Goal: Information Seeking & Learning: Find contact information

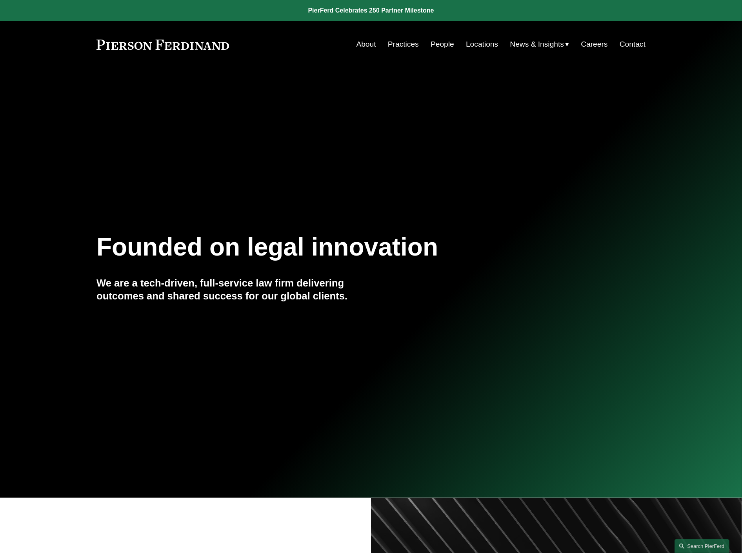
click at [433, 45] on link "People" at bounding box center [443, 44] width 24 height 15
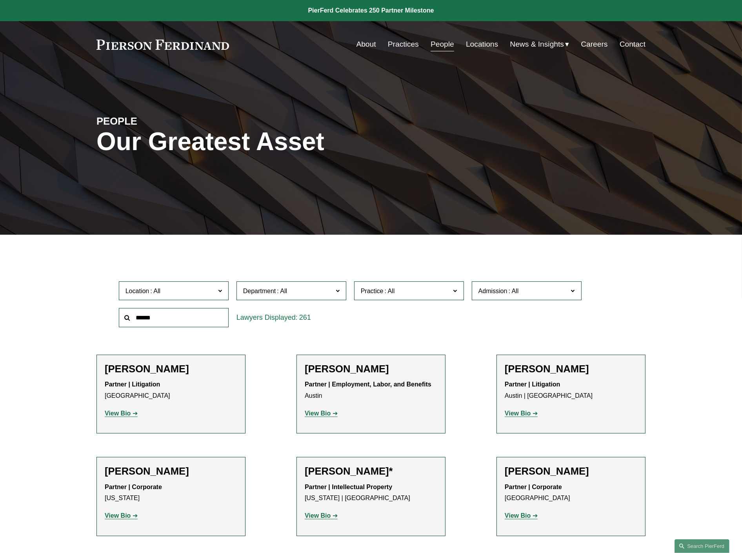
click at [182, 317] on input "text" at bounding box center [174, 317] width 110 height 19
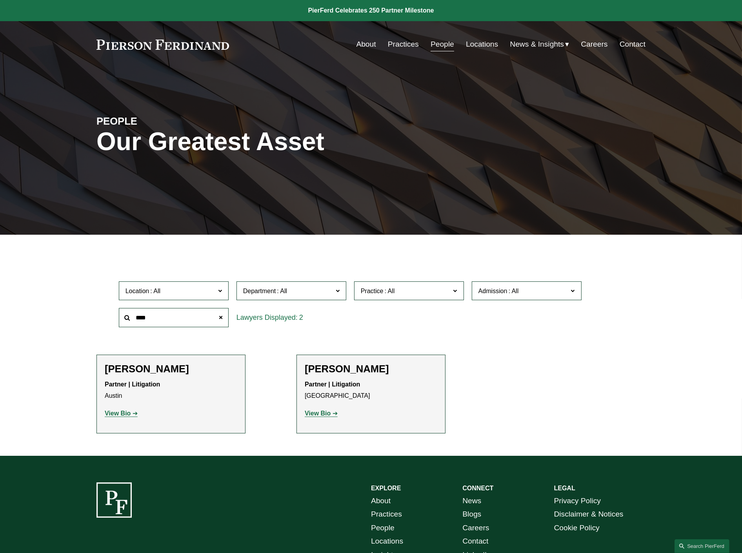
type input "****"
click at [325, 415] on strong "View Bio" at bounding box center [318, 413] width 26 height 7
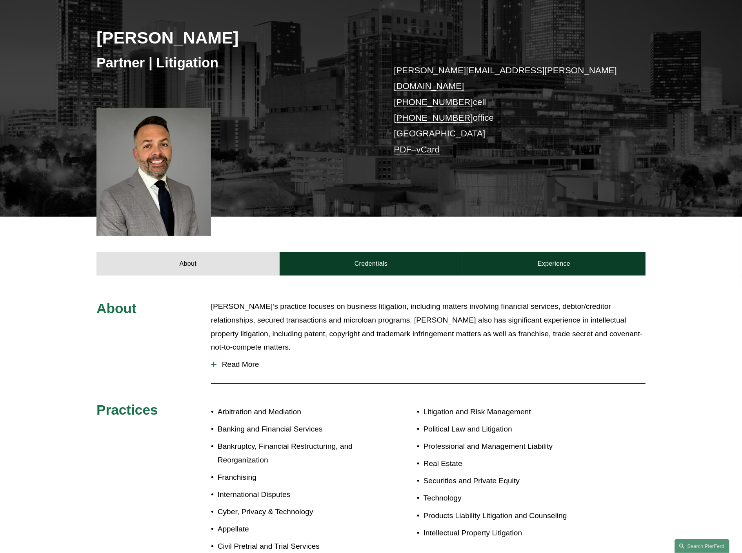
scroll to position [218, 0]
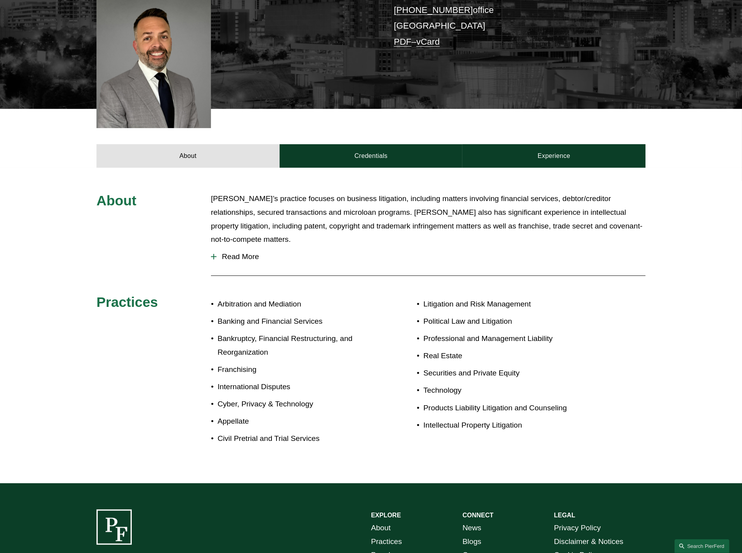
click at [229, 332] on p "Bankruptcy, Financial Restructuring, and Reorganization" at bounding box center [294, 345] width 153 height 27
drag, startPoint x: 197, startPoint y: 340, endPoint x: 255, endPoint y: 344, distance: 58.2
click at [197, 340] on div "About Vince’s practice focuses on business litigation, including matters involv…" at bounding box center [371, 325] width 742 height 267
click at [330, 432] on p "Civil Pretrial and Trial Services" at bounding box center [294, 439] width 153 height 14
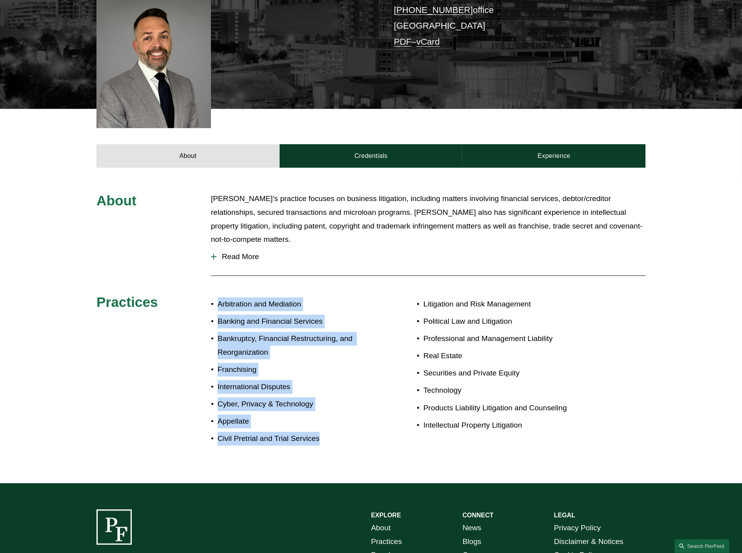
drag, startPoint x: 328, startPoint y: 420, endPoint x: 216, endPoint y: 276, distance: 182.8
click at [216, 294] on div "Arbitration and Mediation Banking and Financial Services Bankruptcy, Financial …" at bounding box center [291, 372] width 160 height 156
copy ul "Arbitration and Mediation Banking and Financial Services Bankruptcy, Financial …"
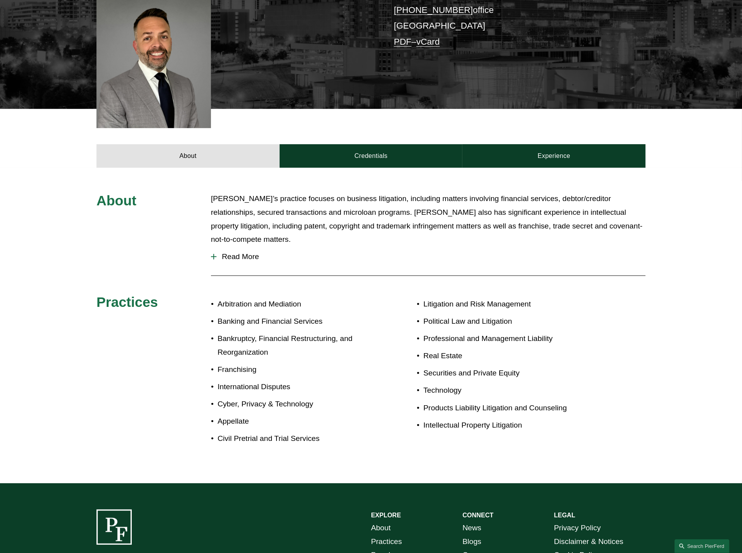
click at [535, 402] on p "Products Liability Litigation and Counseling" at bounding box center [511, 409] width 176 height 14
drag, startPoint x: 561, startPoint y: 387, endPoint x: 421, endPoint y: 394, distance: 139.8
click at [423, 402] on p "Products Liability Litigation and Counseling" at bounding box center [511, 409] width 176 height 14
copy p "Products Liability Litigation and Counseling"
drag, startPoint x: 320, startPoint y: 420, endPoint x: 220, endPoint y: 425, distance: 100.6
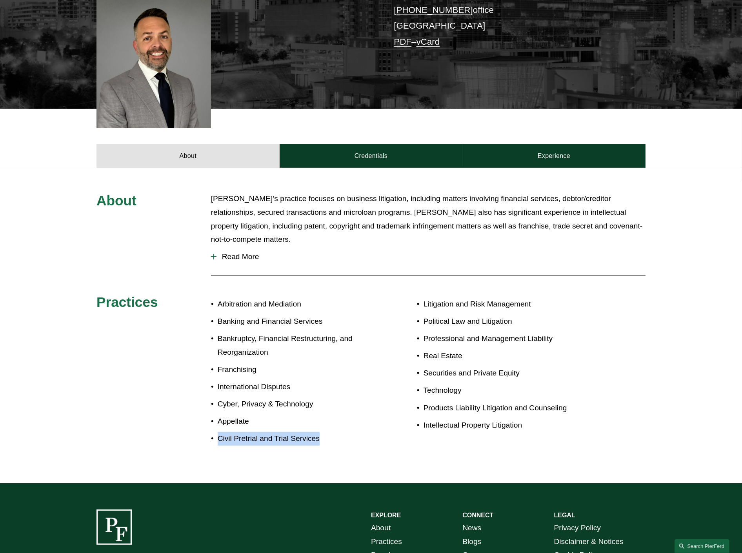
click at [220, 432] on p "Civil Pretrial and Trial Services" at bounding box center [294, 439] width 153 height 14
copy p "Civil Pretrial and Trial Services"
drag, startPoint x: 324, startPoint y: 302, endPoint x: 212, endPoint y: 307, distance: 111.9
click at [218, 315] on p "Banking and Financial Services" at bounding box center [294, 322] width 153 height 14
copy p "Banking and Financial Services"
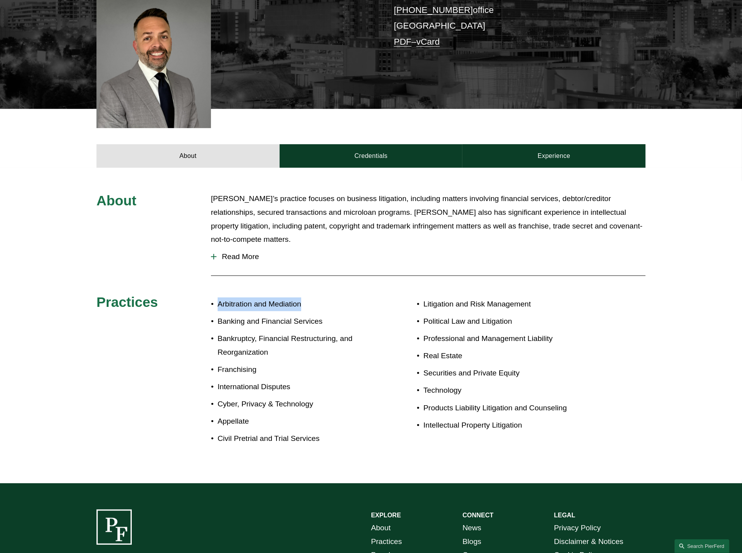
drag, startPoint x: 302, startPoint y: 284, endPoint x: 218, endPoint y: 284, distance: 83.9
click at [218, 298] on p "Arbitration and Mediation" at bounding box center [294, 305] width 153 height 14
copy p "Arbitration and Mediation"
drag, startPoint x: 253, startPoint y: 402, endPoint x: 220, endPoint y: 401, distance: 33.8
click at [220, 415] on p "Appellate" at bounding box center [294, 422] width 153 height 14
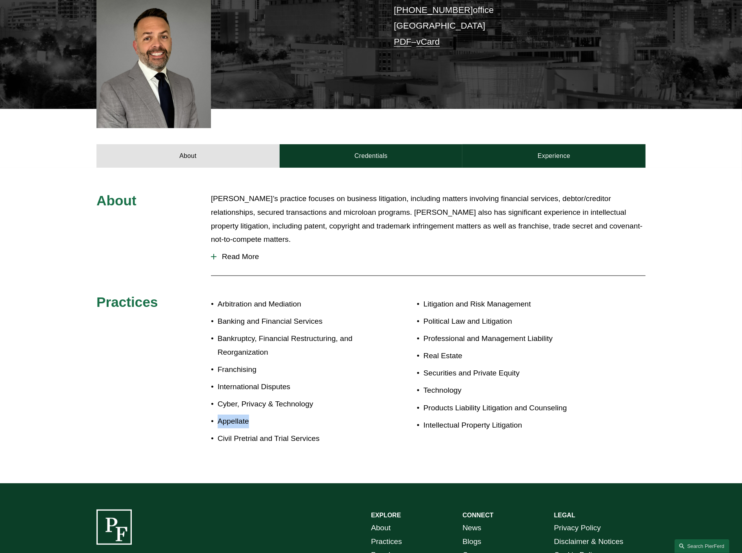
copy p "Appellate"
drag, startPoint x: 556, startPoint y: 322, endPoint x: 424, endPoint y: 322, distance: 131.4
click at [424, 332] on p "Professional and Management Liability" at bounding box center [511, 339] width 176 height 14
copy p "Professional and Management Liability"
drag, startPoint x: 526, startPoint y: 354, endPoint x: 423, endPoint y: 361, distance: 102.6
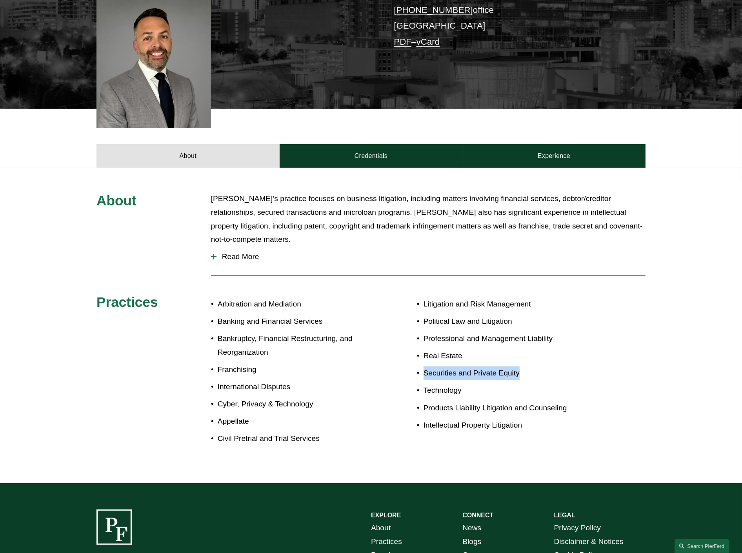
click at [423, 367] on p "Securities and Private Equity" at bounding box center [511, 374] width 176 height 14
copy p "Securities and Private Equity"
drag, startPoint x: 515, startPoint y: 405, endPoint x: 480, endPoint y: 404, distance: 34.5
click at [480, 419] on p "Intellectual Property Litigation" at bounding box center [511, 426] width 176 height 14
drag, startPoint x: 553, startPoint y: 406, endPoint x: 535, endPoint y: 409, distance: 18.7
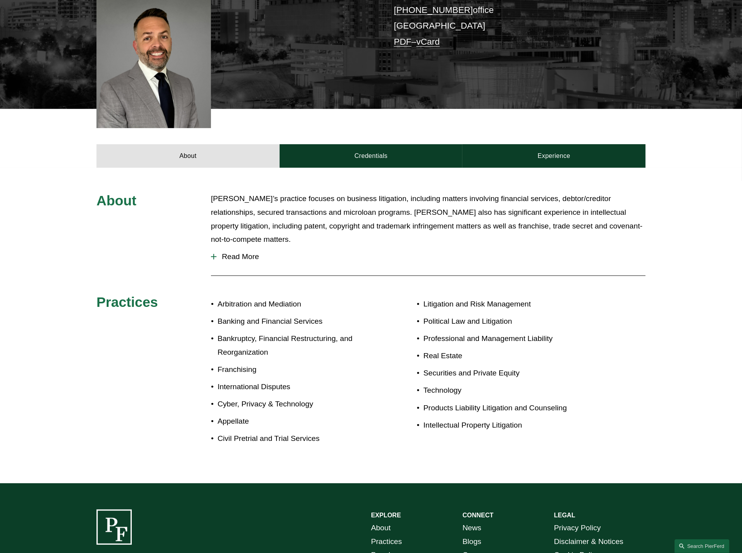
click at [552, 419] on p "Intellectual Property Litigation" at bounding box center [511, 426] width 176 height 14
drag, startPoint x: 493, startPoint y: 406, endPoint x: 422, endPoint y: 409, distance: 70.2
click at [423, 419] on p "Intellectual Property Litigation" at bounding box center [511, 426] width 176 height 14
copy p "Intellectual Property Litigation"
click at [246, 253] on span "Read More" at bounding box center [430, 257] width 429 height 9
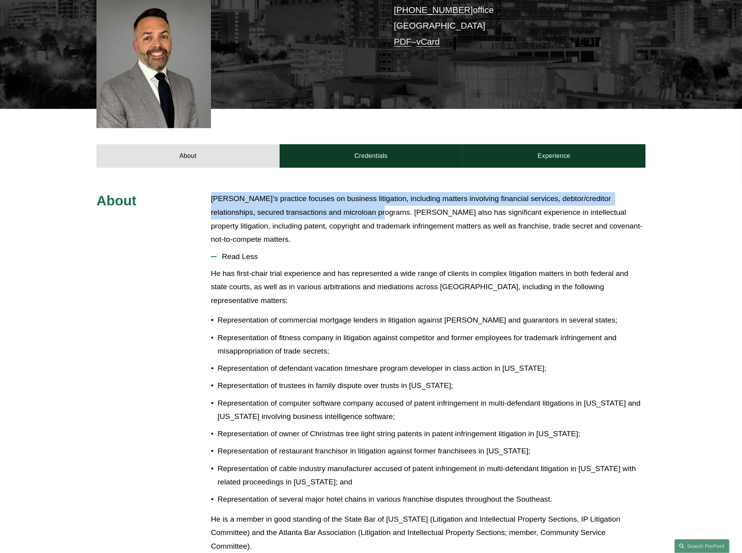
drag, startPoint x: 338, startPoint y: 201, endPoint x: 204, endPoint y: 189, distance: 134.7
click at [204, 192] on div "About Vince’s practice focuses on business litigation, including matters involv…" at bounding box center [371, 486] width 742 height 589
copy p "Vince’s practice focuses on business litigation, including matters involving fi…"
click at [474, 192] on p "Vince’s practice focuses on business litigation, including matters involving fi…" at bounding box center [428, 219] width 434 height 54
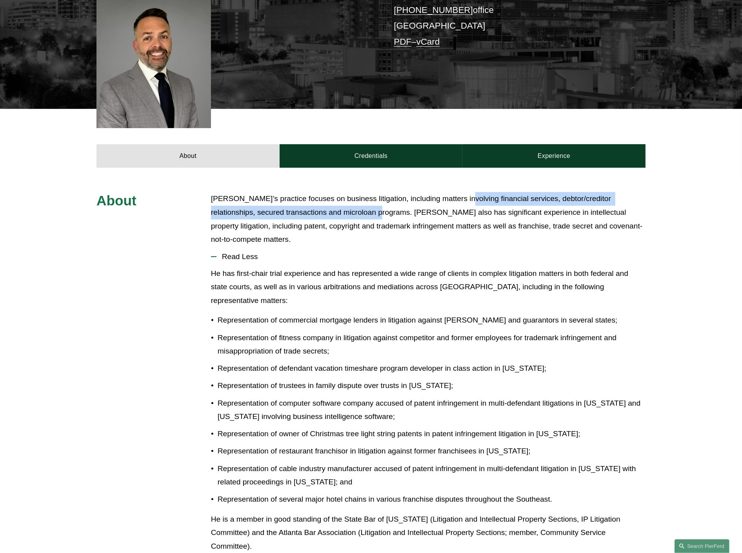
drag, startPoint x: 457, startPoint y: 188, endPoint x: 336, endPoint y: 203, distance: 122.1
click at [336, 203] on p "Vince’s practice focuses on business litigation, including matters involving fi…" at bounding box center [428, 219] width 434 height 54
click at [289, 279] on p "He has first-chair trial experience and has represented a wide range of clients…" at bounding box center [428, 287] width 434 height 41
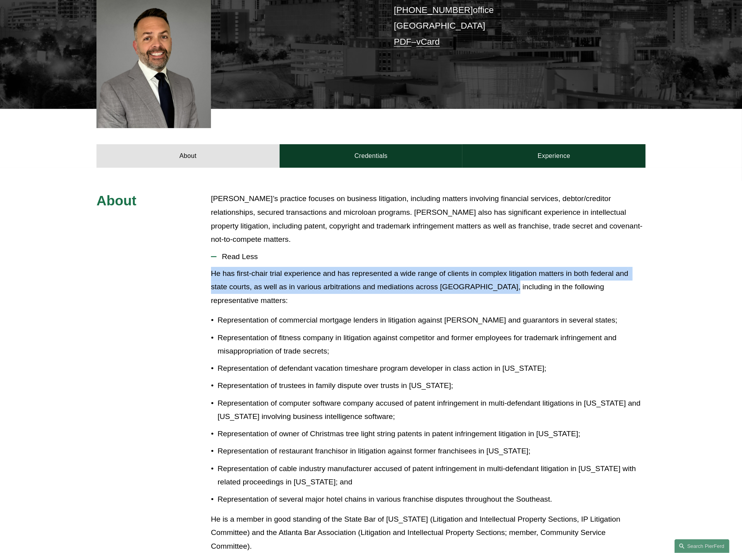
drag, startPoint x: 211, startPoint y: 255, endPoint x: 500, endPoint y: 273, distance: 289.6
click at [500, 273] on p "He has first-chair trial experience and has represented a wide range of clients…" at bounding box center [428, 287] width 434 height 41
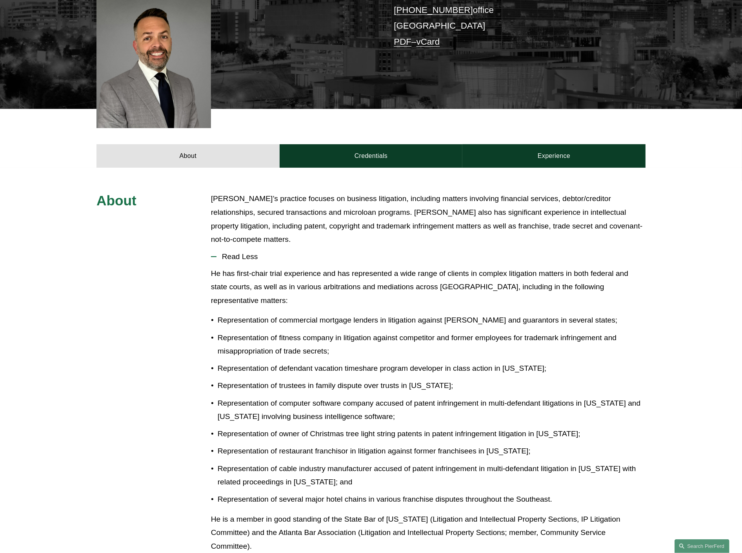
click at [496, 270] on p "He has first-chair trial experience and has represented a wide range of clients…" at bounding box center [428, 287] width 434 height 41
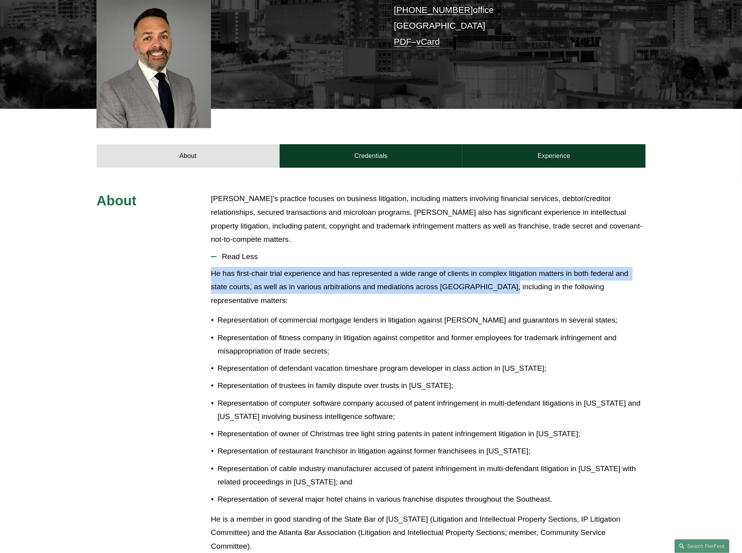
drag, startPoint x: 500, startPoint y: 269, endPoint x: 166, endPoint y: 259, distance: 333.9
click at [166, 259] on div "About Vince’s practice focuses on business litigation, including matters involv…" at bounding box center [371, 486] width 742 height 589
click at [538, 146] on link "Experience" at bounding box center [553, 156] width 183 height 24
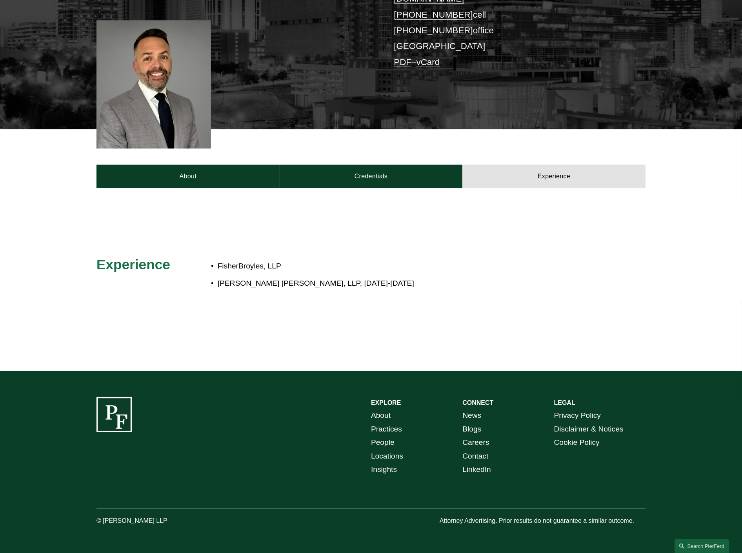
scroll to position [185, 0]
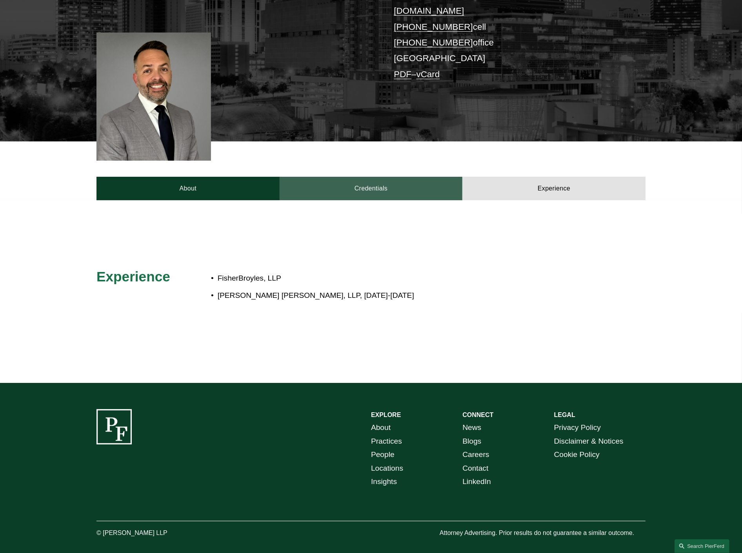
click at [366, 185] on link "Credentials" at bounding box center [371, 189] width 183 height 24
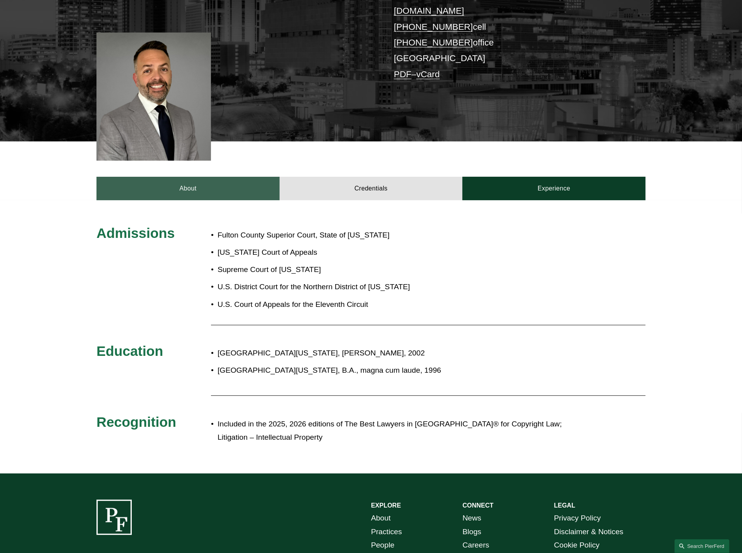
click at [220, 185] on link "About" at bounding box center [187, 189] width 183 height 24
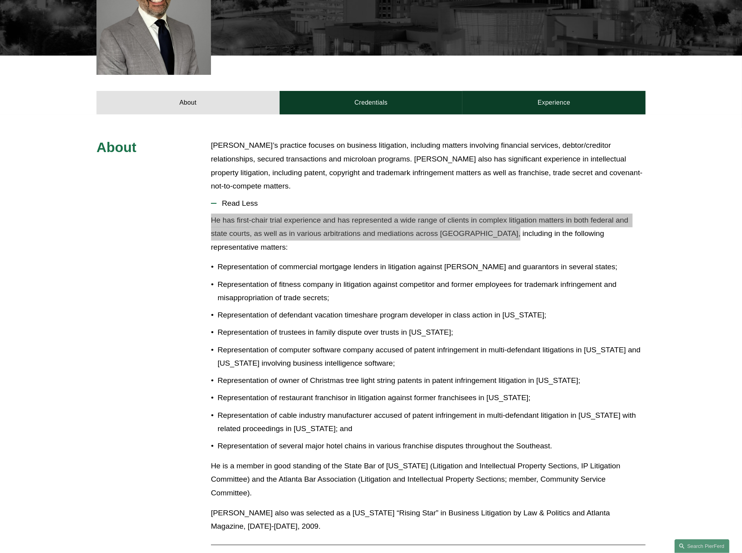
scroll to position [272, 0]
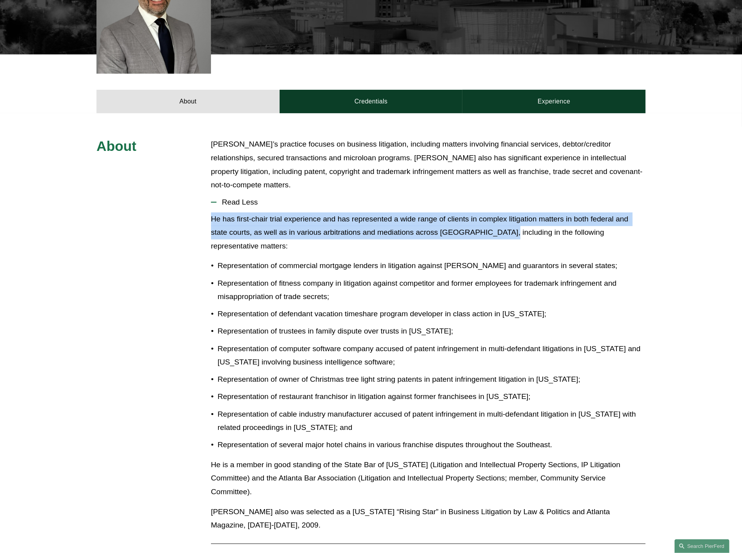
click at [269, 476] on p "He is a member in good standing of the State Bar of Georgia (Litigation and Int…" at bounding box center [428, 478] width 434 height 41
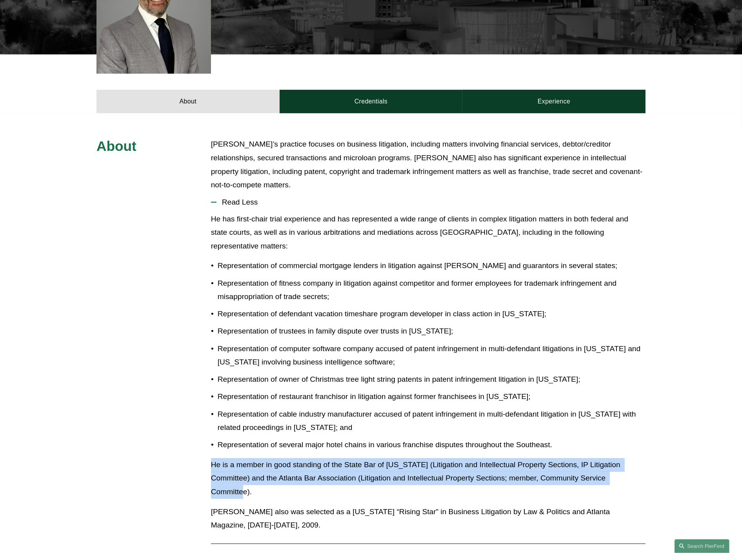
drag, startPoint x: 254, startPoint y: 476, endPoint x: 198, endPoint y: 448, distance: 61.7
click at [198, 448] on div "About Vince’s practice focuses on business litigation, including matters involv…" at bounding box center [371, 432] width 742 height 589
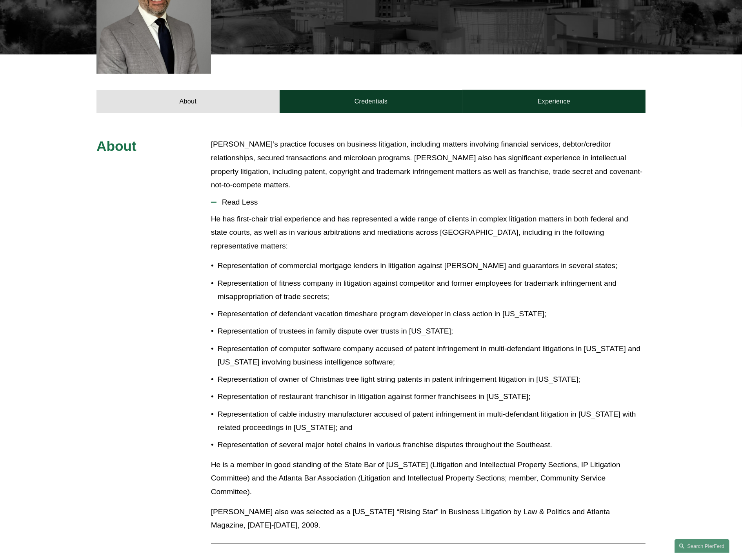
click at [258, 512] on p "Vince also was selected as a Georgia “Rising Star” in Business Litigation by La…" at bounding box center [428, 518] width 434 height 27
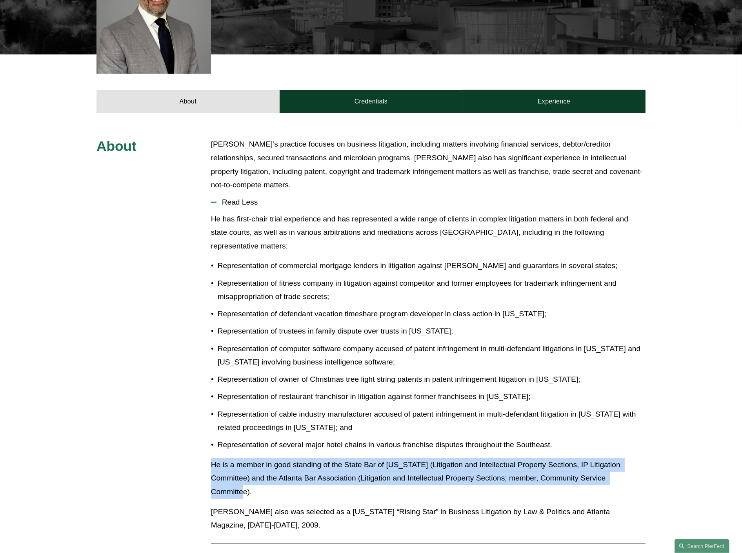
drag, startPoint x: 253, startPoint y: 475, endPoint x: 207, endPoint y: 448, distance: 53.7
click at [207, 448] on div "About Vince’s practice focuses on business litigation, including matters involv…" at bounding box center [371, 432] width 742 height 589
click at [383, 90] on link "Credentials" at bounding box center [371, 102] width 183 height 24
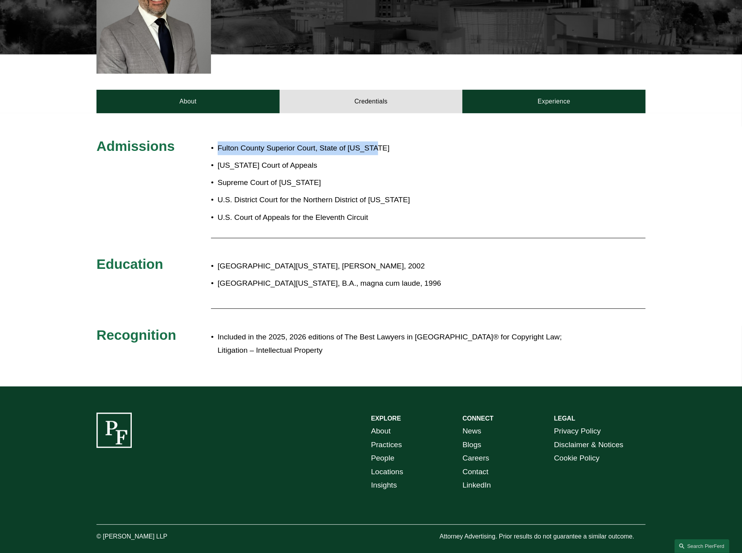
drag, startPoint x: 378, startPoint y: 139, endPoint x: 218, endPoint y: 140, distance: 159.6
click at [218, 142] on p "Fulton County Superior Court, State of Georgia" at bounding box center [317, 149] width 199 height 14
click at [311, 162] on ul "Fulton County Superior Court, State of Georgia Georgia Court of Appeals Supreme…" at bounding box center [314, 183] width 206 height 83
drag, startPoint x: 307, startPoint y: 155, endPoint x: 218, endPoint y: 156, distance: 89.4
click at [218, 159] on p "Georgia Court of Appeals" at bounding box center [317, 166] width 199 height 14
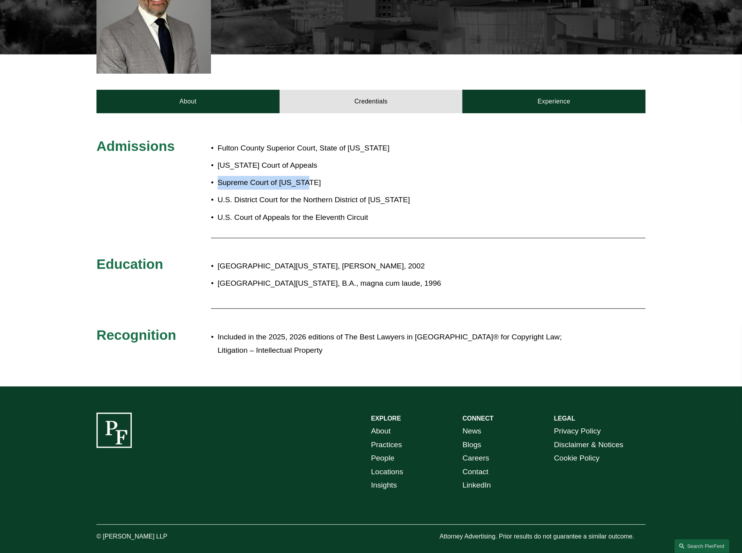
drag, startPoint x: 306, startPoint y: 170, endPoint x: 215, endPoint y: 173, distance: 91.0
click at [218, 176] on p "Supreme Court of Georgia" at bounding box center [317, 183] width 199 height 14
drag, startPoint x: 395, startPoint y: 189, endPoint x: 218, endPoint y: 186, distance: 176.5
click at [218, 193] on p "U.S. District Court for the Northern District of Georgia" at bounding box center [317, 200] width 199 height 14
drag, startPoint x: 354, startPoint y: 207, endPoint x: 219, endPoint y: 213, distance: 135.4
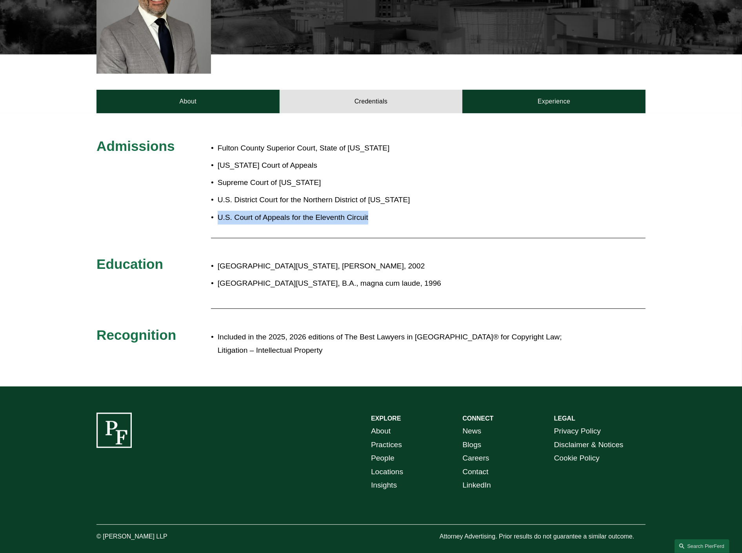
click at [219, 213] on div "Fulton County Superior Court, State of Georgia Georgia Court of Appeals Supreme…" at bounding box center [314, 183] width 206 height 90
click at [279, 340] on p "Included in the 2025, 2026 editions of The Best Lawyers in America® for Copyrig…" at bounding box center [397, 344] width 359 height 27
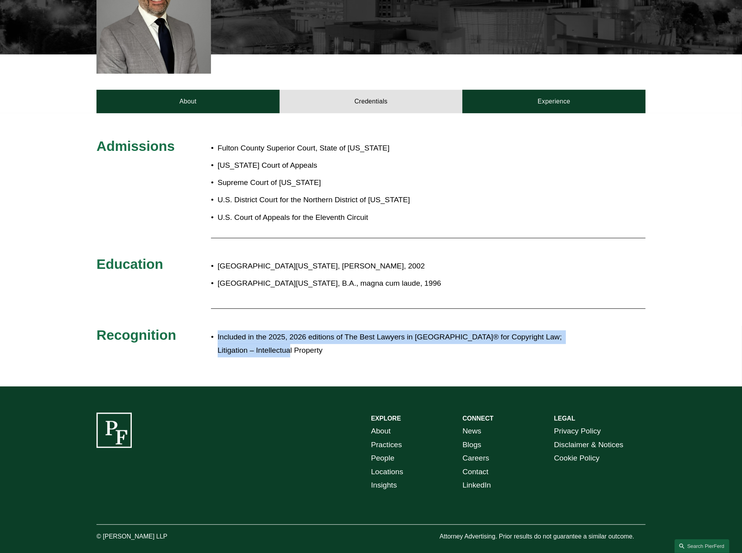
drag, startPoint x: 218, startPoint y: 323, endPoint x: 288, endPoint y: 338, distance: 71.4
click at [288, 338] on p "Included in the 2025, 2026 editions of The Best Lawyers in America® for Copyrig…" at bounding box center [397, 344] width 359 height 27
click at [536, 97] on link "Experience" at bounding box center [553, 102] width 183 height 24
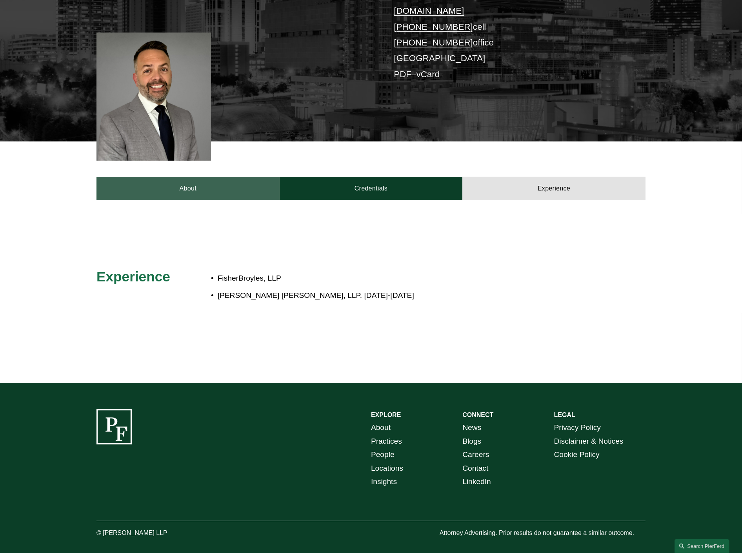
click at [232, 177] on link "About" at bounding box center [187, 189] width 183 height 24
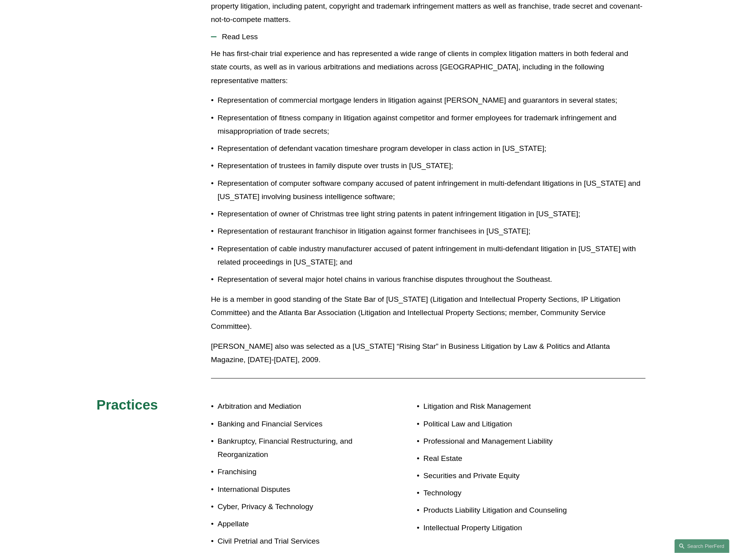
scroll to position [490, 0]
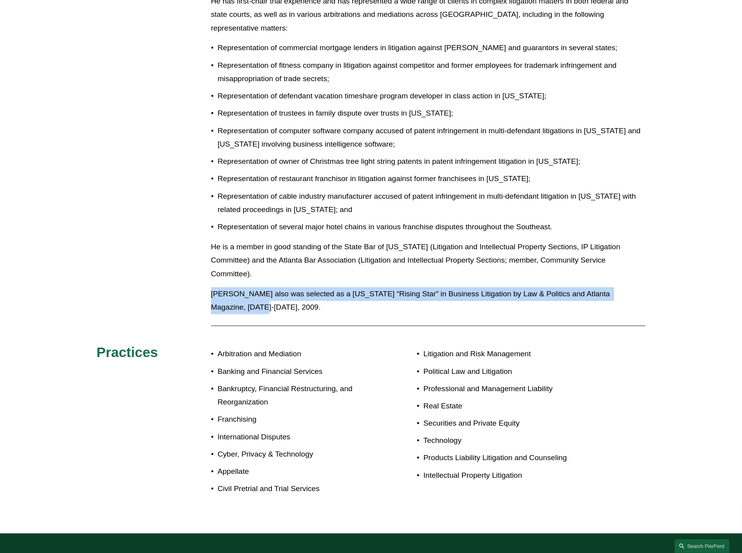
drag, startPoint x: 235, startPoint y: 289, endPoint x: 213, endPoint y: 279, distance: 24.4
click at [213, 287] on p "Vince also was selected as a Georgia “Rising Star” in Business Litigation by La…" at bounding box center [428, 300] width 434 height 27
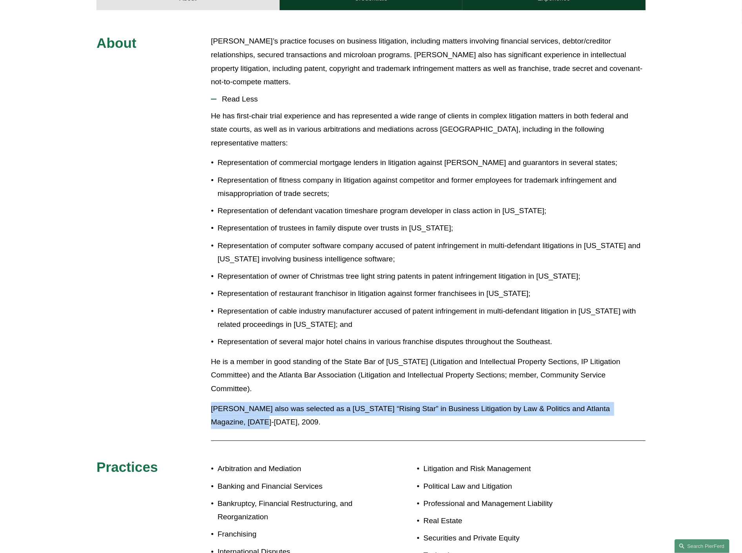
scroll to position [0, 0]
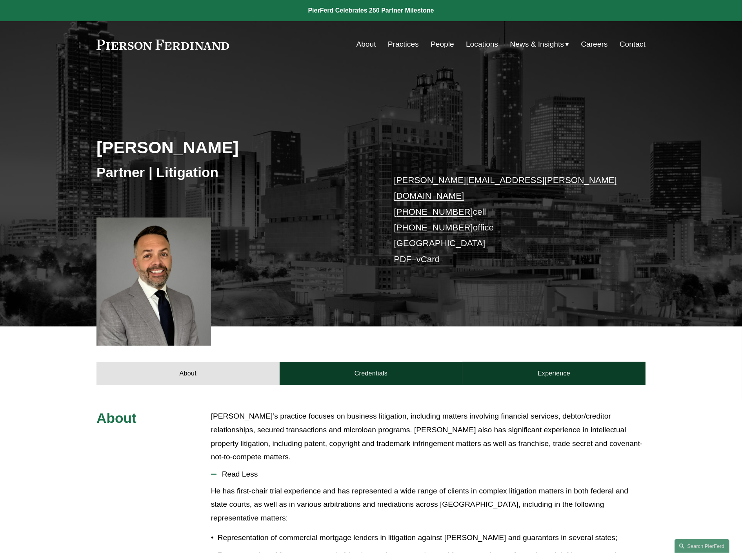
click at [436, 44] on link "People" at bounding box center [443, 44] width 24 height 15
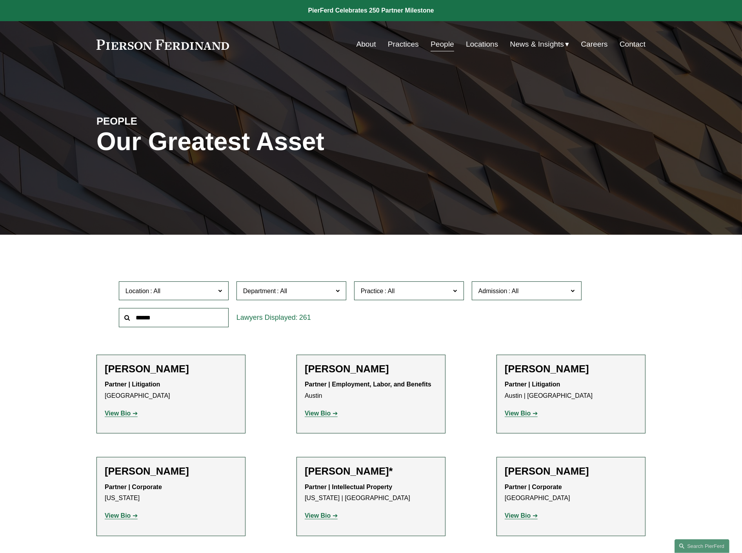
click at [182, 318] on input "text" at bounding box center [174, 317] width 110 height 19
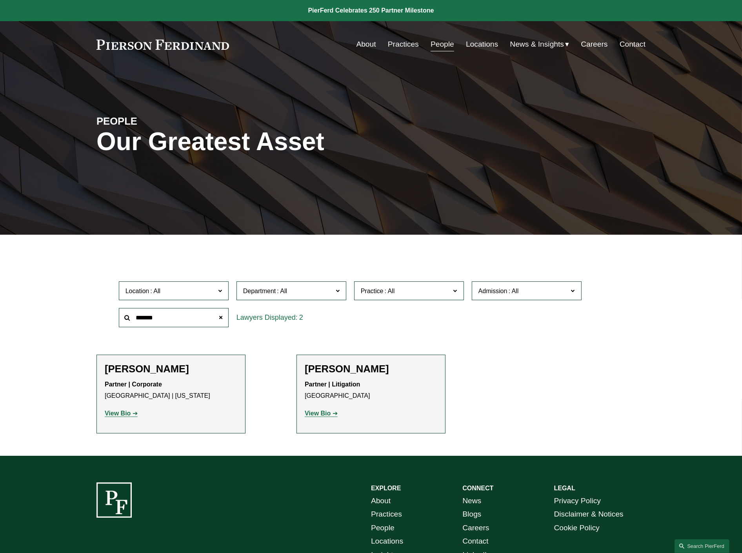
type input "*******"
click at [318, 413] on strong "View Bio" at bounding box center [318, 413] width 26 height 7
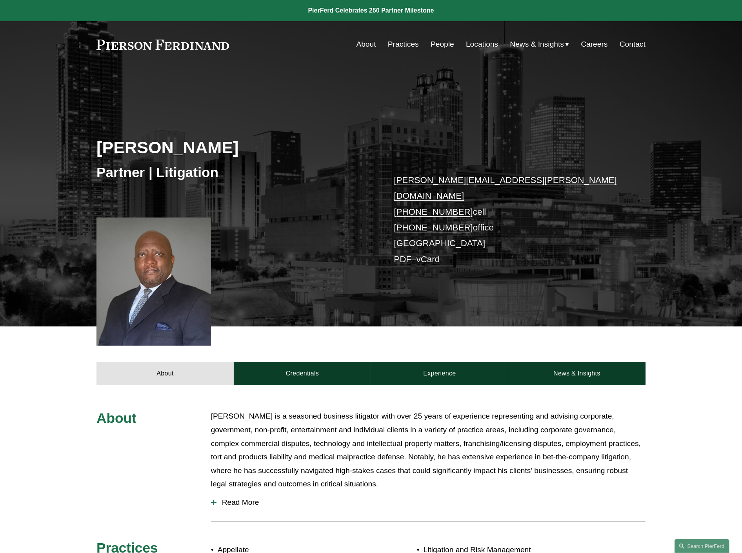
click at [169, 273] on div at bounding box center [153, 282] width 115 height 128
drag, startPoint x: 463, startPoint y: 213, endPoint x: 393, endPoint y: 214, distance: 70.6
click at [393, 214] on div "Kenneth Thompson Partner | Litigation kenneth.thompson@pierferd.com +1.770.722.…" at bounding box center [371, 208] width 742 height 236
copy p "+1.770.659.0885"
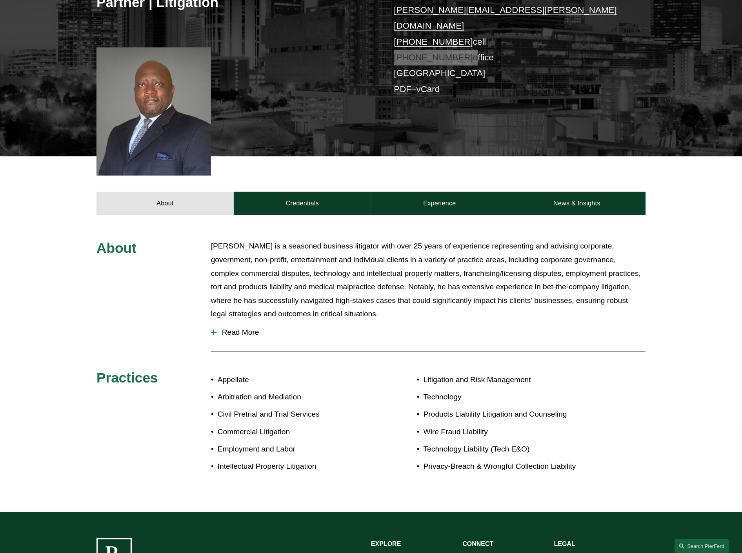
scroll to position [174, 0]
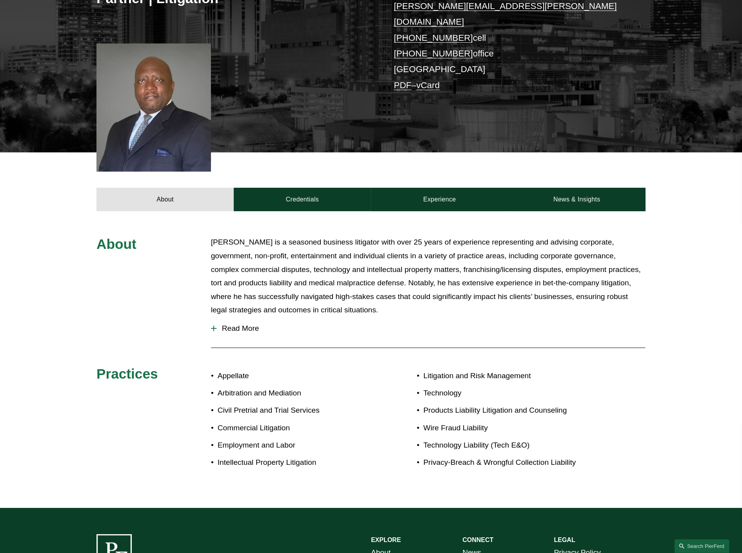
click at [272, 271] on p "Mr. Thompson is a seasoned business litigator with over 25 years of experience …" at bounding box center [428, 276] width 434 height 81
click at [343, 278] on p "Mr. Thompson is a seasoned business litigator with over 25 years of experience …" at bounding box center [428, 276] width 434 height 81
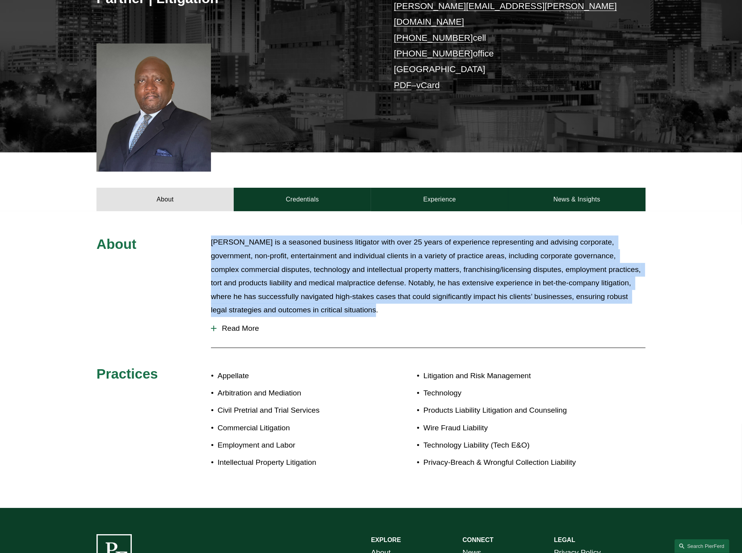
drag, startPoint x: 325, startPoint y: 298, endPoint x: 206, endPoint y: 233, distance: 135.6
click at [206, 236] on div "About Mr. Thompson is a seasoned business litigator with over 25 years of exper…" at bounding box center [371, 360] width 742 height 248
copy p "Mr. Thompson is a seasoned business litigator with over 25 years of experience …"
click at [289, 260] on p "Mr. Thompson is a seasoned business litigator with over 25 years of experience …" at bounding box center [428, 276] width 434 height 81
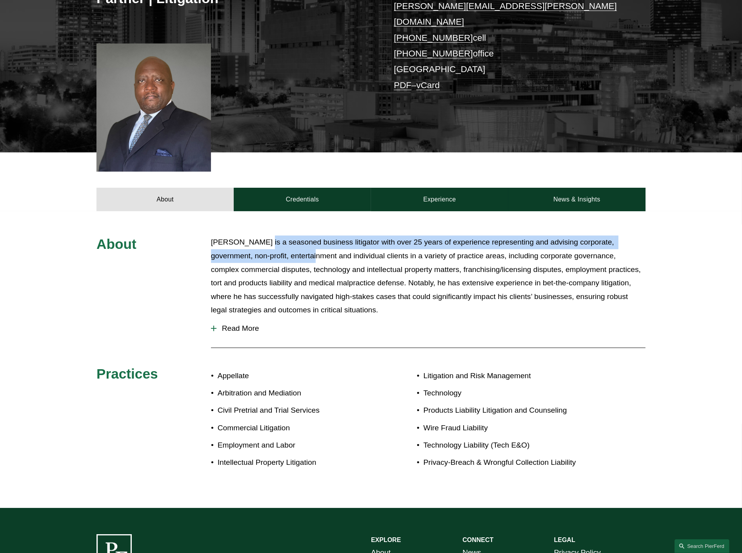
drag, startPoint x: 262, startPoint y: 231, endPoint x: 276, endPoint y: 241, distance: 17.4
click at [276, 241] on p "Mr. Thompson is a seasoned business litigator with over 25 years of experience …" at bounding box center [428, 276] width 434 height 81
click at [267, 238] on p "Mr. Thompson is a seasoned business litigator with over 25 years of experience …" at bounding box center [428, 276] width 434 height 81
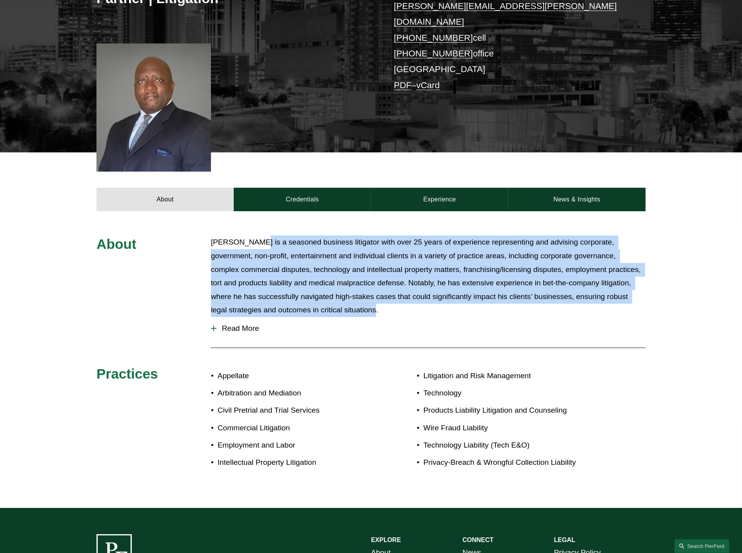
drag, startPoint x: 260, startPoint y: 229, endPoint x: 365, endPoint y: 298, distance: 126.3
click at [365, 298] on p "Mr. Thompson is a seasoned business litigator with over 25 years of experience …" at bounding box center [428, 276] width 434 height 81
copy p "is a seasoned business litigator with over 25 years of experience representing …"
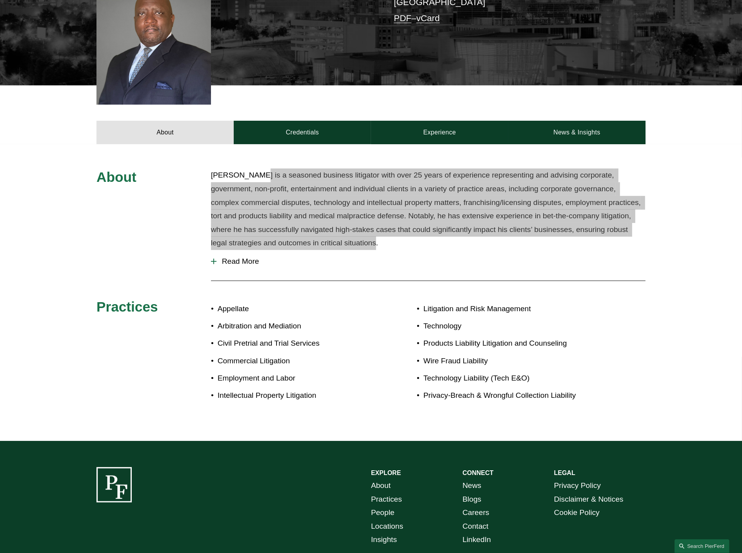
scroll to position [261, 0]
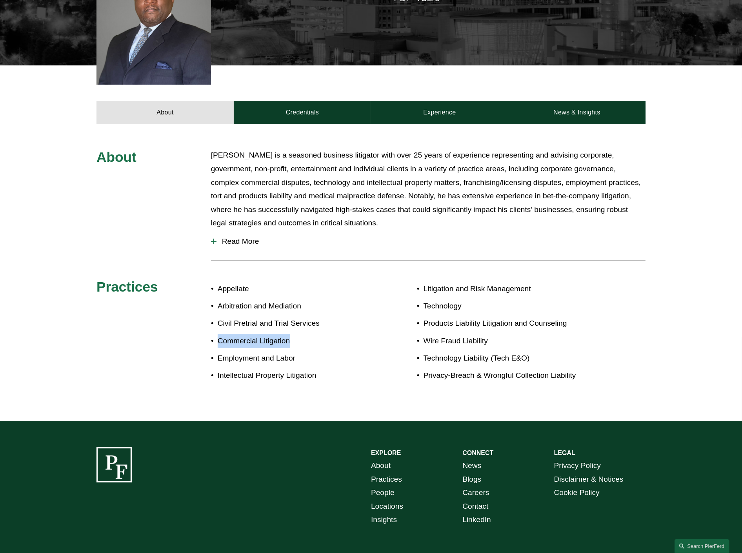
drag, startPoint x: 291, startPoint y: 329, endPoint x: 212, endPoint y: 330, distance: 79.2
click at [218, 334] on p "Commercial Litigation" at bounding box center [294, 341] width 153 height 14
copy p "Commercial Litigation"
click at [303, 352] on p "Employment and Labor" at bounding box center [294, 359] width 153 height 14
drag, startPoint x: 488, startPoint y: 328, endPoint x: 423, endPoint y: 327, distance: 65.5
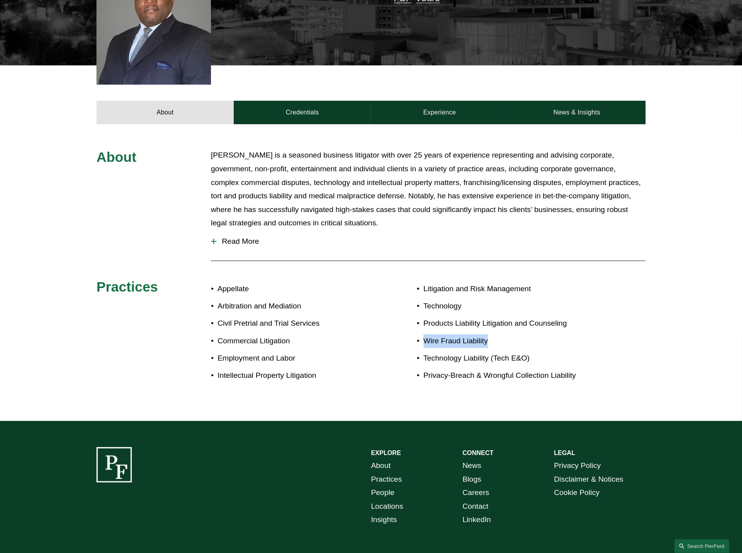
click at [423, 334] on p "Wire Fraud Liability" at bounding box center [511, 341] width 176 height 14
copy p "Wire Fraud Liability"
drag, startPoint x: 569, startPoint y: 313, endPoint x: 424, endPoint y: 316, distance: 144.7
click at [424, 317] on p "Products Liability Litigation and Counseling" at bounding box center [511, 324] width 176 height 14
copy p "Products Liability Litigation and Counseling"
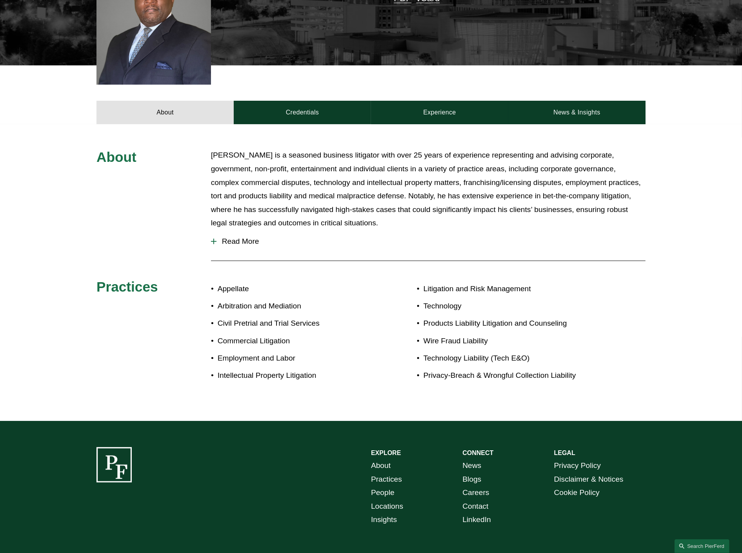
click at [574, 369] on p "Privacy-Breach & Wrongful Collection Liability" at bounding box center [511, 376] width 176 height 14
drag, startPoint x: 571, startPoint y: 361, endPoint x: 422, endPoint y: 373, distance: 149.1
click at [422, 373] on div "Litigation and Risk Management Technology Products Liability Litigation and Cou…" at bounding box center [508, 332] width 183 height 108
copy p "Privacy-Breach & Wrongful Collection Liability"
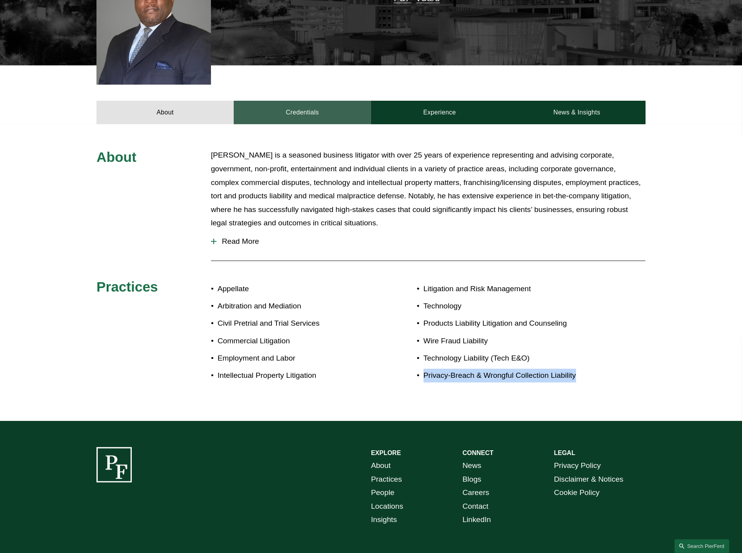
click at [303, 107] on link "Credentials" at bounding box center [302, 113] width 137 height 24
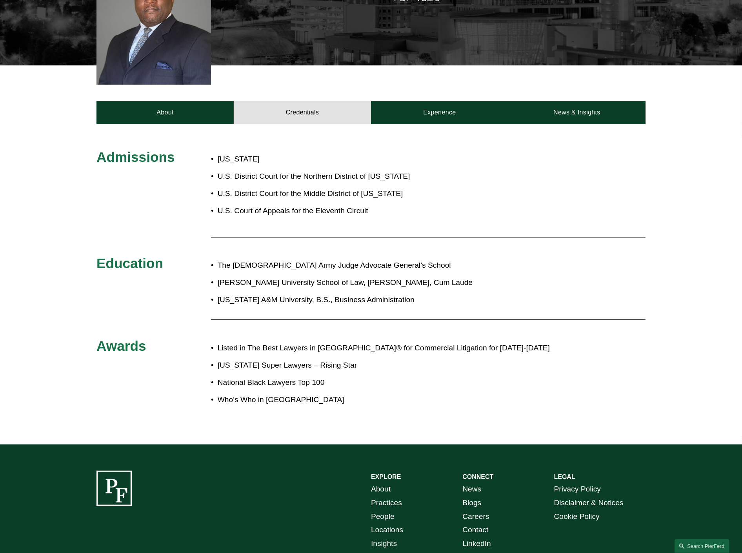
click at [351, 359] on p "Georgia Super Lawyers – Rising Star" at bounding box center [397, 366] width 359 height 14
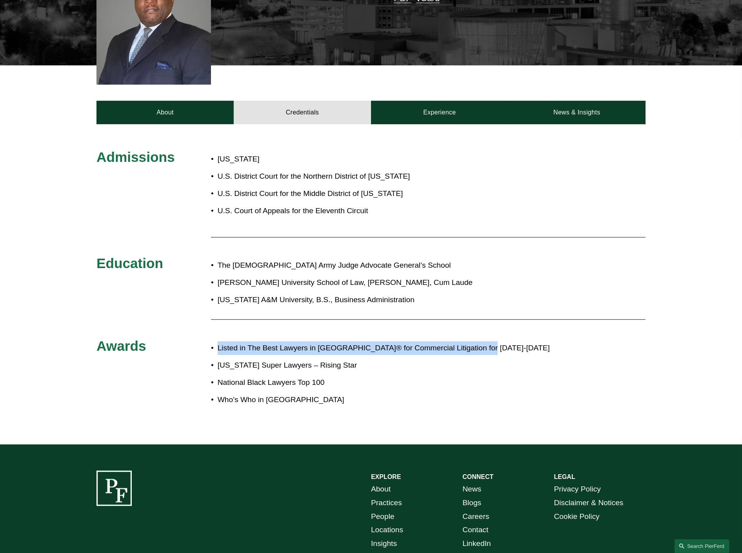
drag, startPoint x: 484, startPoint y: 330, endPoint x: 218, endPoint y: 335, distance: 266.3
click at [218, 342] on p "Listed in The Best Lawyers in America® for Commercial Litigation for 2023-2026" at bounding box center [397, 349] width 359 height 14
copy p "Listed in The Best Lawyers in America® for Commercial Litigation for 2023-2026"
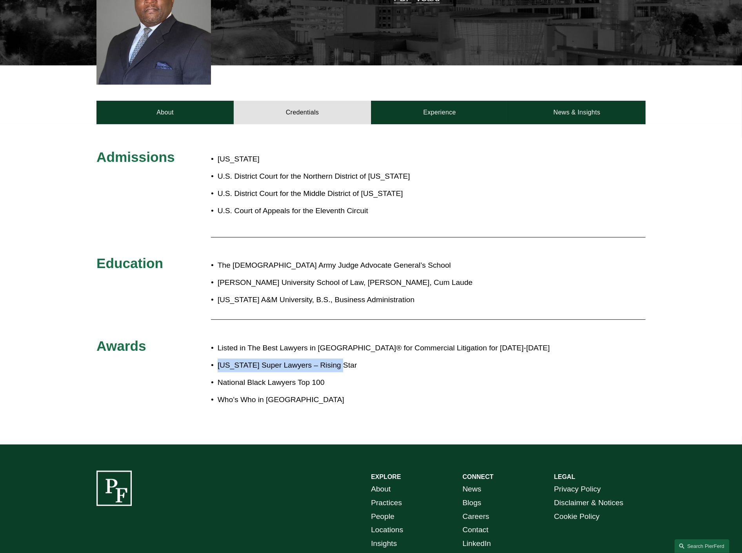
drag, startPoint x: 327, startPoint y: 353, endPoint x: 218, endPoint y: 352, distance: 109.0
click at [218, 359] on p "Georgia Super Lawyers – Rising Star" at bounding box center [397, 366] width 359 height 14
copy p "Georgia Super Lawyers – Rising Sta"
drag, startPoint x: 326, startPoint y: 369, endPoint x: 220, endPoint y: 376, distance: 106.5
click at [220, 376] on p "National Black Lawyers Top 100" at bounding box center [397, 383] width 359 height 14
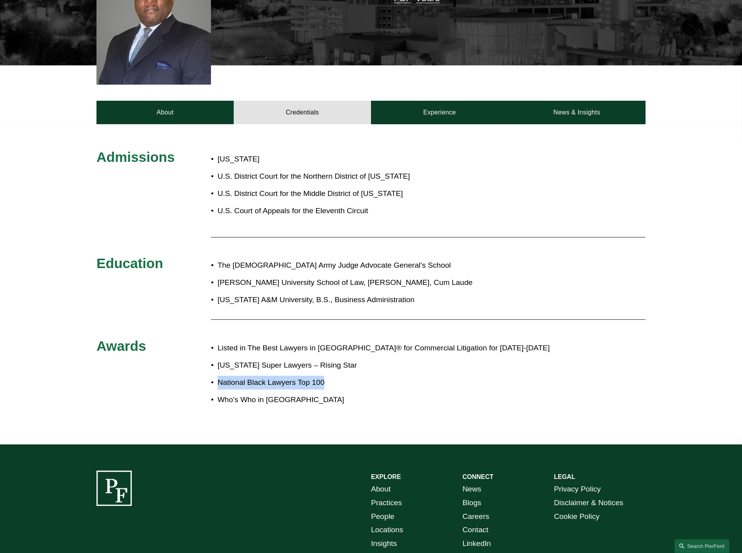
copy p "National Black Lawyers Top 100"
drag, startPoint x: 302, startPoint y: 389, endPoint x: 220, endPoint y: 386, distance: 82.8
click at [220, 393] on p "Who’s Who in Black Atlanta" at bounding box center [397, 400] width 359 height 14
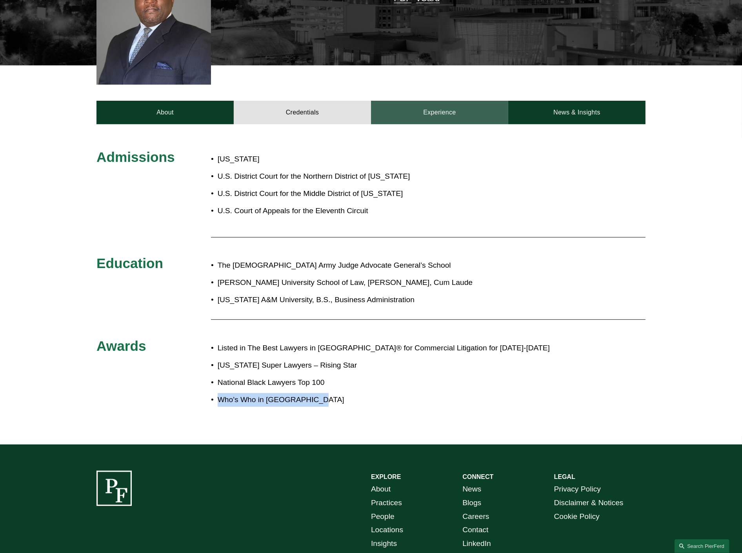
click at [421, 107] on link "Experience" at bounding box center [439, 113] width 137 height 24
